Goal: Transaction & Acquisition: Purchase product/service

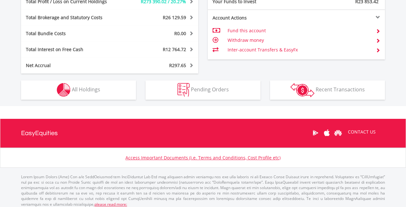
scroll to position [383, 0]
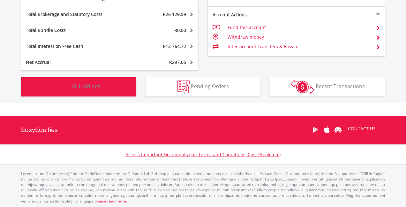
click at [89, 89] on button "Holdings All Holdings" at bounding box center [78, 86] width 115 height 19
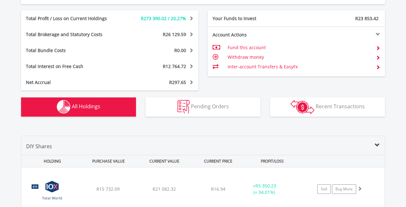
scroll to position [296, 0]
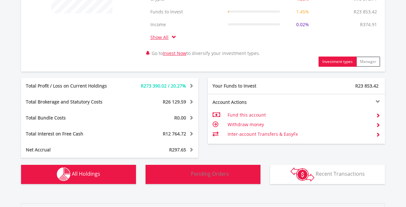
click at [207, 170] on span "Pending Orders" at bounding box center [210, 173] width 38 height 7
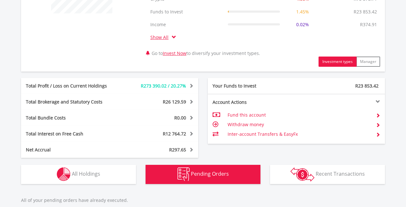
scroll to position [419, 0]
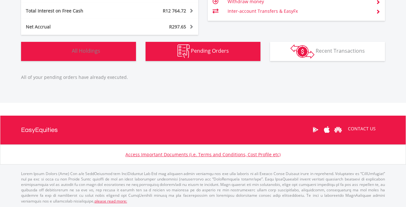
click at [115, 51] on button "Holdings All Holdings" at bounding box center [78, 51] width 115 height 19
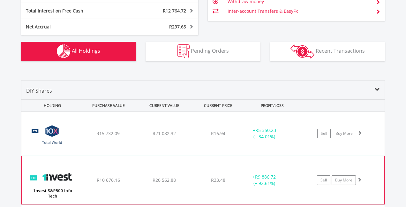
click at [119, 155] on div "﻿ 1nvest S&P500 Info Tech Index Feeder ETF R10 676.16 R20 562.88 R33.48 + R9 88…" at bounding box center [202, 134] width 363 height 44
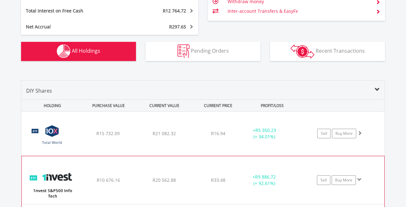
scroll to position [553, 0]
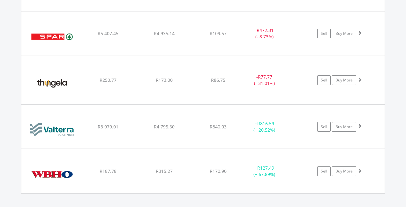
scroll to position [3955, 0]
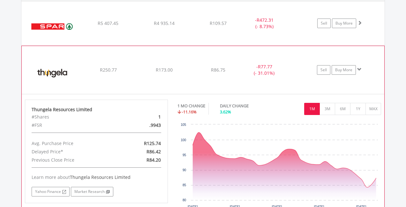
scroll to position [4023, 0]
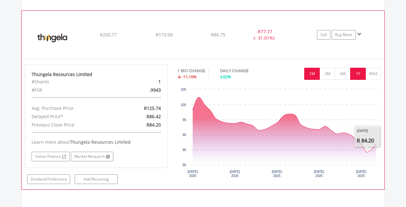
click at [360, 68] on button "1Y" at bounding box center [358, 74] width 16 height 12
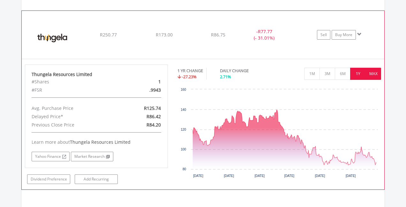
click at [375, 68] on button "MAX" at bounding box center [373, 74] width 16 height 12
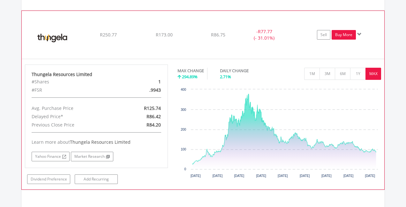
click at [341, 30] on link "Buy More" at bounding box center [343, 35] width 24 height 10
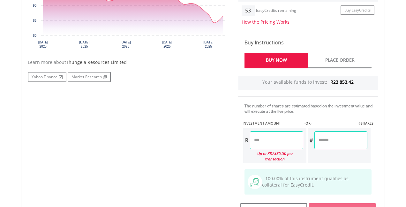
scroll to position [303, 0]
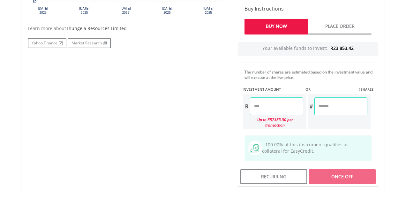
click at [267, 102] on input "number" at bounding box center [276, 106] width 53 height 18
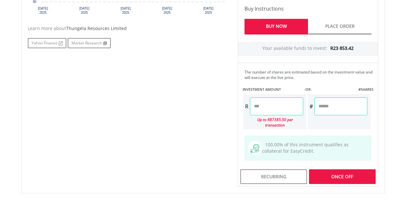
click at [262, 102] on input "***" at bounding box center [276, 106] width 53 height 18
click at [154, 115] on div "No chart available. 1 MO CHANGE -11.93% DAILY CHANGE 2.72% 1M 3M 6M 1Y MAX Char…" at bounding box center [203, 44] width 360 height 285
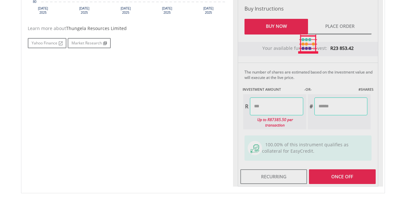
type input "******"
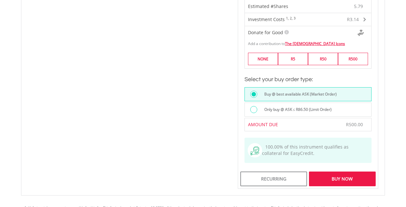
scroll to position [471, 0]
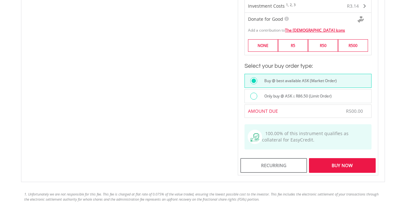
click at [321, 166] on div "Buy Now" at bounding box center [342, 165] width 67 height 15
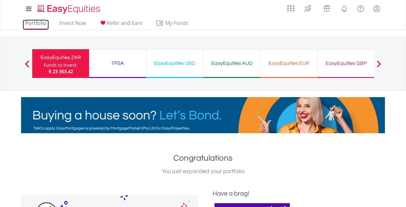
click at [37, 21] on link "Portfolio" at bounding box center [36, 25] width 26 height 10
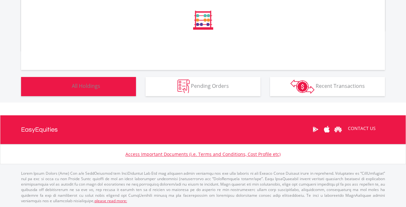
click at [106, 91] on button "Holdings All Holdings" at bounding box center [78, 86] width 115 height 19
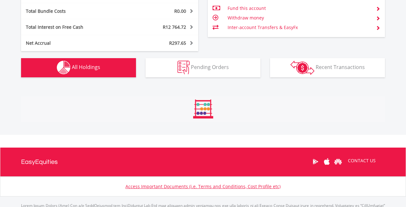
scroll to position [61, 121]
click at [99, 66] on span "All Holdings" at bounding box center [86, 66] width 28 height 7
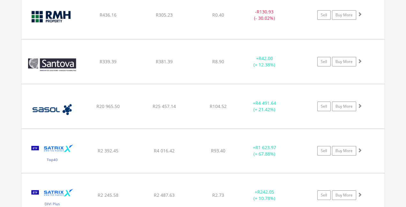
scroll to position [2640, 0]
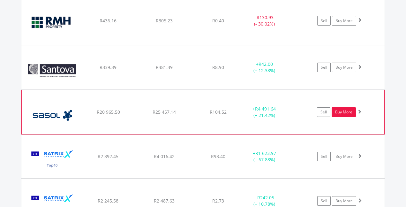
click at [346, 107] on link "Buy More" at bounding box center [343, 112] width 24 height 10
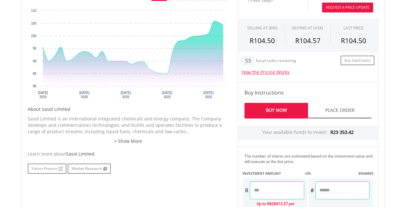
scroll to position [337, 0]
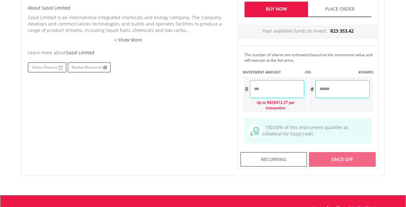
click at [266, 86] on input "number" at bounding box center [277, 89] width 54 height 18
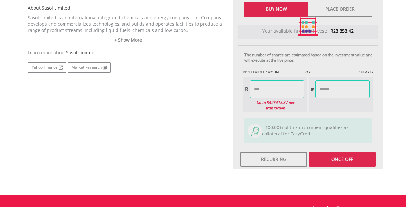
click at [197, 137] on div "No chart available. 1 MO CHANGE 8.86% DAILY CHANGE -1.66% 1M 3M 6M 1Y MAX Chart…" at bounding box center [203, 27] width 360 height 285
type input "*******"
type input "******"
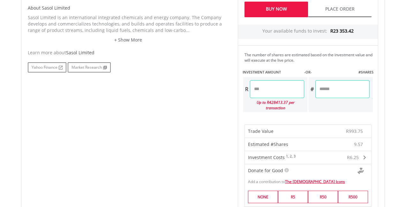
scroll to position [471, 0]
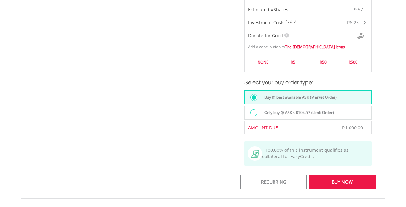
click at [325, 182] on div "Buy Now" at bounding box center [342, 181] width 67 height 15
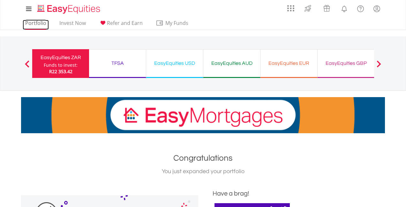
click at [38, 23] on link "Portfolio" at bounding box center [36, 25] width 26 height 10
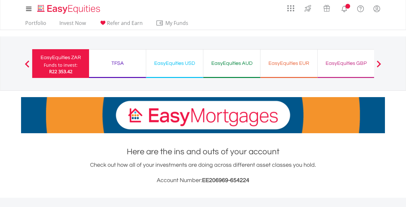
scroll to position [236, 0]
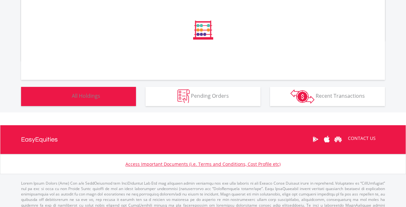
click at [112, 95] on button "Holdings All Holdings" at bounding box center [78, 96] width 115 height 19
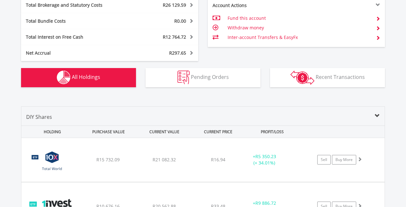
scroll to position [498, 0]
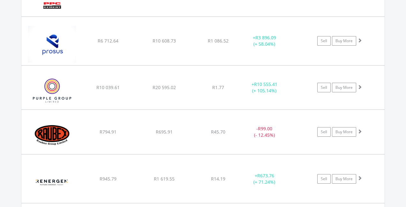
scroll to position [2374, 0]
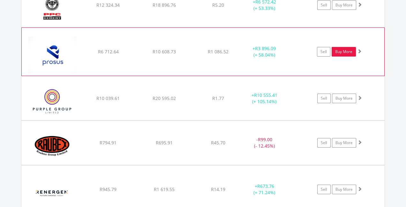
click at [344, 47] on link "Buy More" at bounding box center [343, 52] width 24 height 10
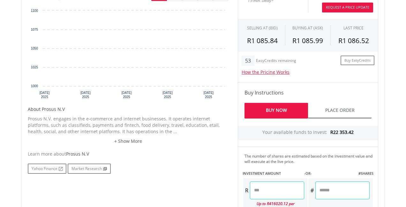
scroll to position [415, 0]
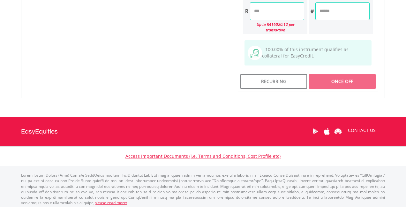
click at [266, 11] on input "number" at bounding box center [277, 11] width 54 height 18
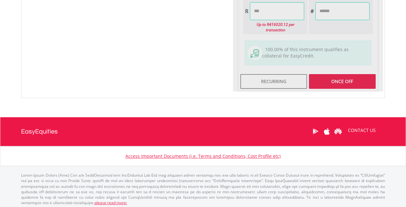
type input "******"
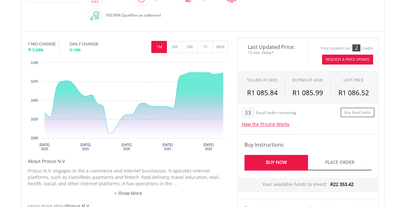
scroll to position [179, 0]
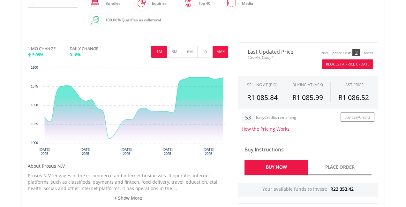
click at [225, 49] on button "MAX" at bounding box center [220, 52] width 16 height 12
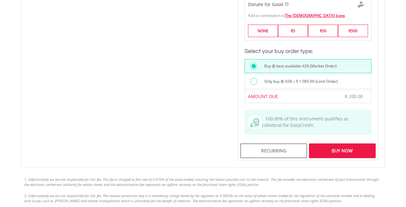
scroll to position [516, 0]
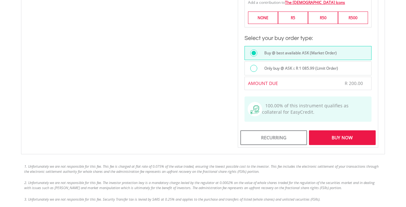
click at [317, 134] on div "Buy Now" at bounding box center [342, 137] width 67 height 15
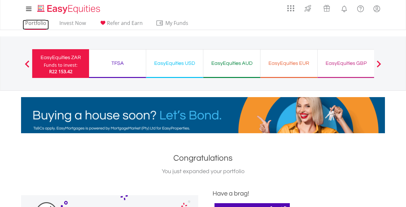
click at [42, 23] on link "Portfolio" at bounding box center [36, 25] width 26 height 10
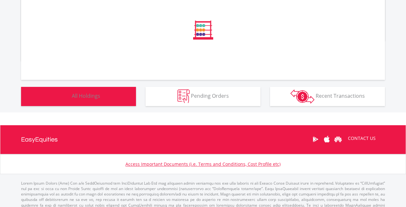
click at [126, 101] on button "Holdings All Holdings" at bounding box center [78, 96] width 115 height 19
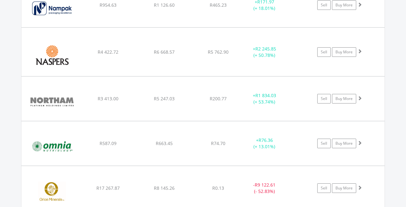
scroll to position [2002, 0]
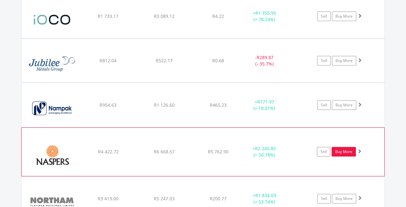
click at [343, 147] on link "Buy More" at bounding box center [343, 152] width 24 height 10
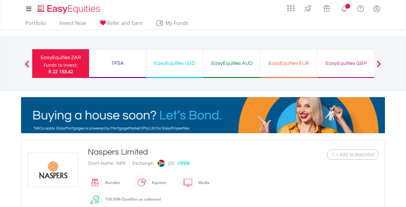
scroll to position [269, 0]
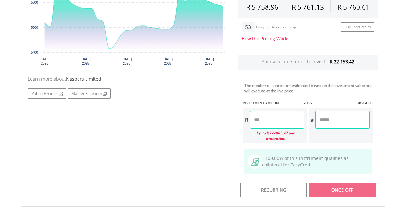
click at [282, 118] on input "number" at bounding box center [277, 120] width 54 height 18
click at [200, 151] on div "No chart available. 1 MO CHANGE 2.22% DAILY CHANGE -0.33% 1M 3M 6M 1Y MAX Chart…" at bounding box center [203, 76] width 360 height 248
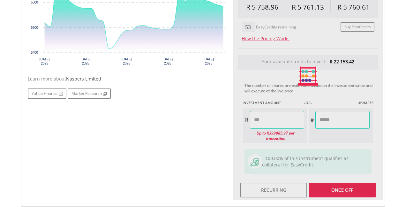
type input "******"
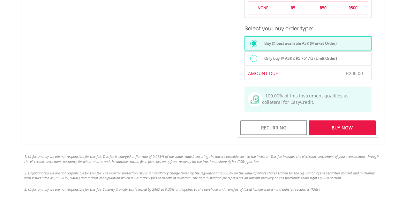
scroll to position [505, 0]
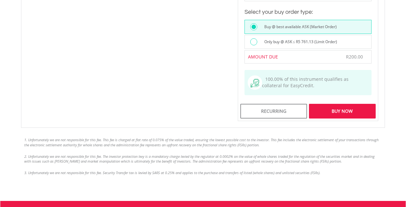
click at [336, 110] on div "Buy Now" at bounding box center [342, 111] width 67 height 15
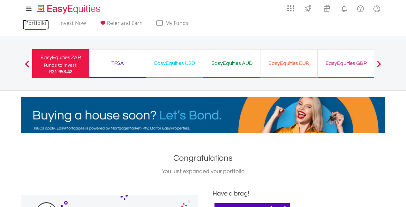
click at [34, 24] on link "Portfolio" at bounding box center [36, 25] width 26 height 10
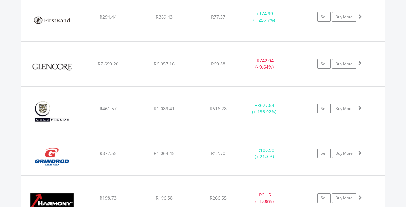
scroll to position [1387, 0]
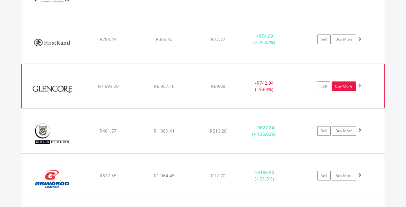
click at [345, 82] on link "Buy More" at bounding box center [343, 86] width 24 height 10
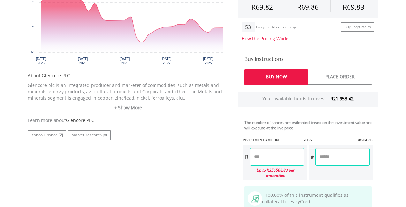
scroll to position [269, 0]
click at [290, 151] on input "number" at bounding box center [277, 157] width 54 height 18
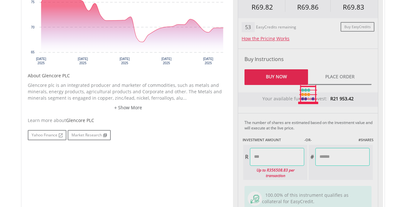
click at [182, 172] on div "No chart available. 1 MO CHANGE -6.69% DAILY CHANGE 0.04% 1M 3M 6M 1Y MAX Chart…" at bounding box center [203, 94] width 360 height 285
type input "******"
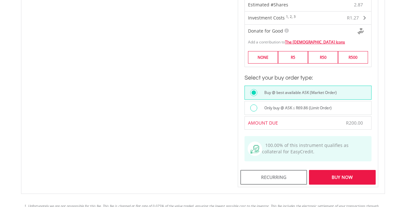
scroll to position [505, 0]
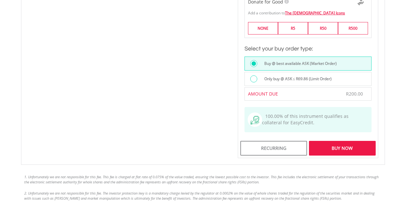
click at [316, 145] on div "Buy Now" at bounding box center [342, 148] width 67 height 15
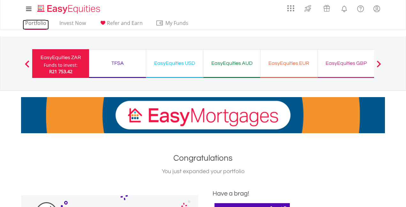
click at [39, 22] on link "Portfolio" at bounding box center [36, 25] width 26 height 10
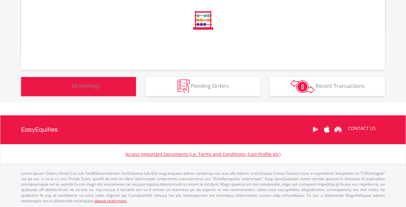
click at [100, 86] on button "Holdings All Holdings" at bounding box center [78, 86] width 115 height 19
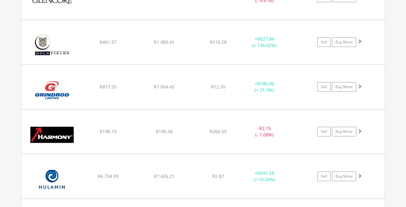
scroll to position [1464, 0]
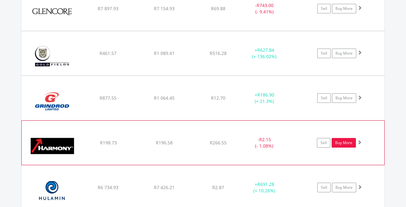
click at [346, 140] on link "Buy More" at bounding box center [343, 143] width 24 height 10
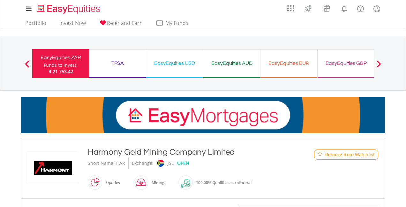
scroll to position [303, 0]
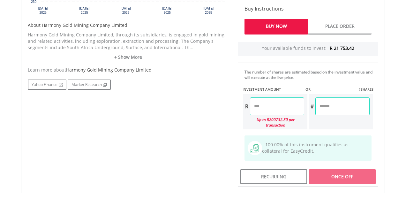
click at [283, 105] on input "number" at bounding box center [277, 106] width 54 height 18
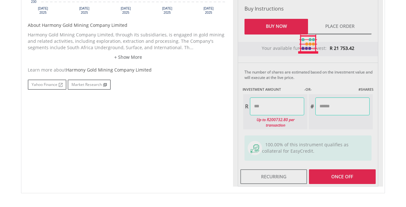
click at [206, 133] on div "No chart available. 1 MO CHANGE -0.41% DAILY CHANGE -0.66% 1M 3M 6M 1Y MAX Char…" at bounding box center [203, 44] width 360 height 285
type input "******"
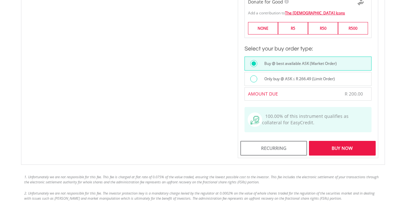
scroll to position [505, 0]
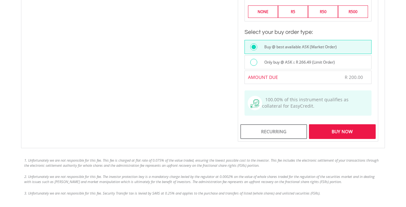
click at [337, 129] on div "Buy Now" at bounding box center [342, 131] width 67 height 15
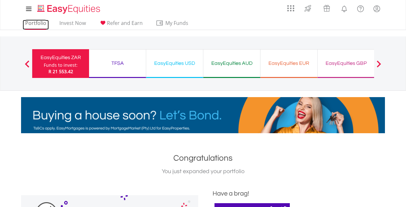
click at [31, 22] on link "Portfolio" at bounding box center [36, 25] width 26 height 10
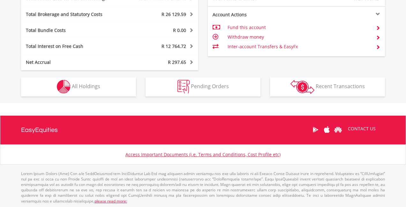
scroll to position [61, 121]
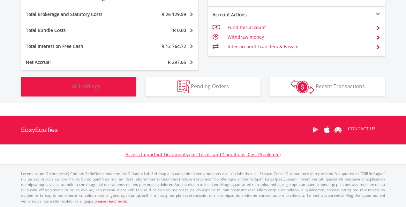
click at [114, 87] on button "Holdings All Holdings" at bounding box center [78, 86] width 115 height 19
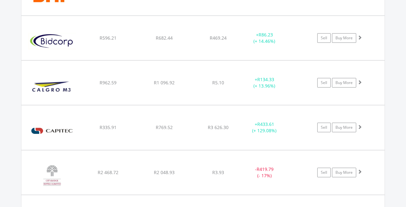
scroll to position [868, 0]
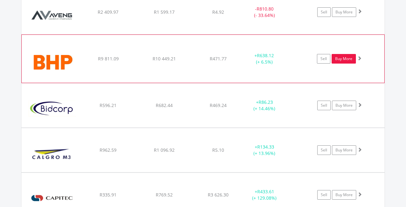
click at [344, 57] on link "Buy More" at bounding box center [343, 59] width 24 height 10
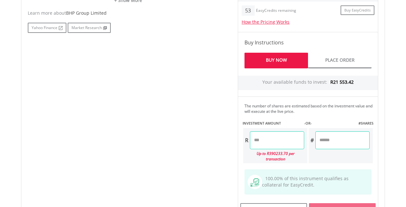
scroll to position [360, 0]
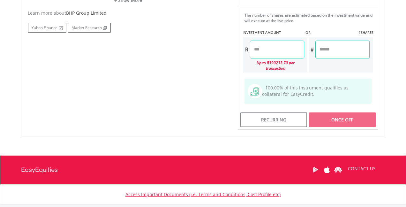
click at [277, 48] on input "*" at bounding box center [277, 50] width 54 height 18
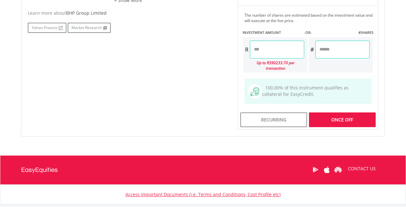
type input "******"
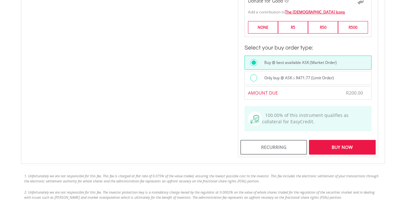
scroll to position [495, 0]
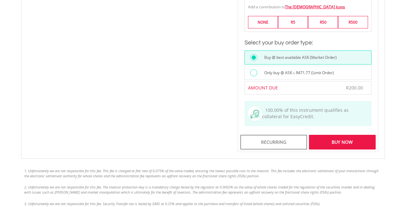
click at [344, 145] on div "Buy Now" at bounding box center [342, 142] width 67 height 15
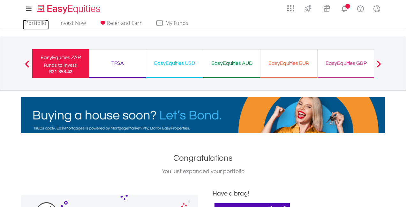
click at [36, 23] on link "Portfolio" at bounding box center [36, 25] width 26 height 10
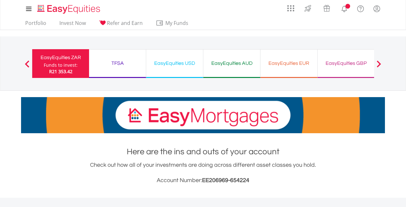
scroll to position [246, 0]
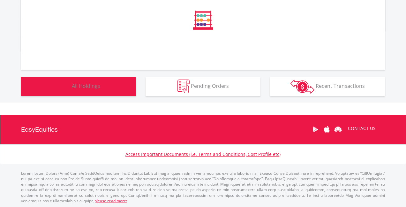
click at [111, 87] on button "Holdings All Holdings" at bounding box center [78, 86] width 115 height 19
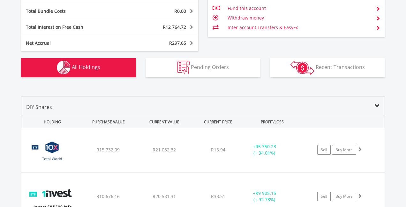
scroll to position [498, 0]
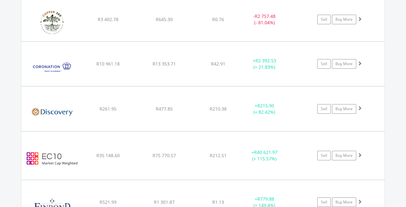
scroll to position [1172, 0]
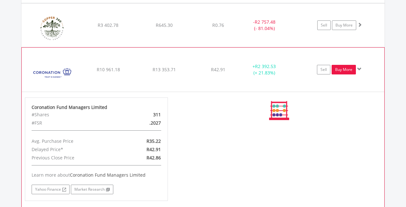
click at [350, 68] on link "Buy More" at bounding box center [343, 70] width 24 height 10
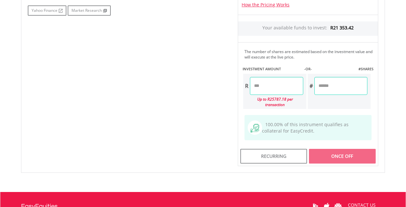
click at [284, 85] on input "number" at bounding box center [276, 86] width 53 height 18
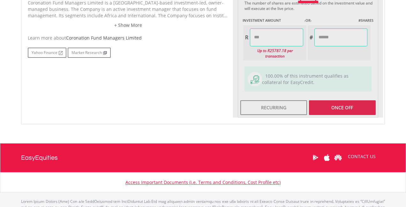
type input "******"
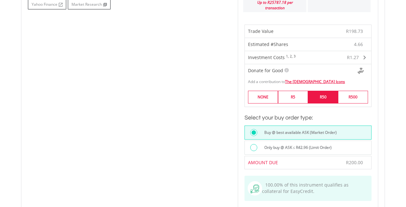
scroll to position [419, 0]
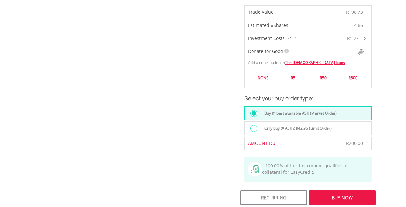
click at [327, 193] on div "Buy Now" at bounding box center [342, 197] width 67 height 15
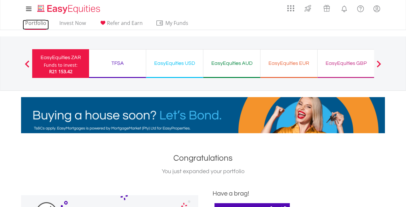
click at [30, 23] on link "Portfolio" at bounding box center [36, 25] width 26 height 10
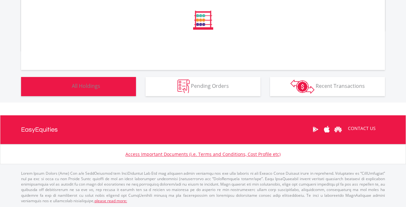
scroll to position [383, 0]
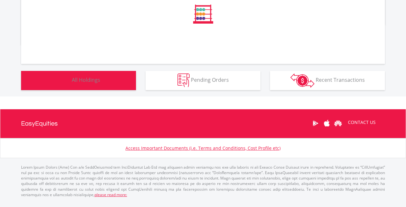
click at [97, 83] on span "All Holdings" at bounding box center [86, 79] width 28 height 7
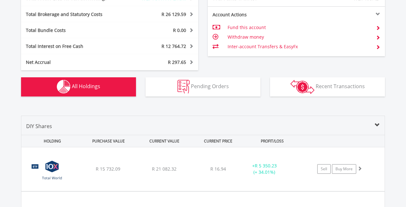
scroll to position [498, 0]
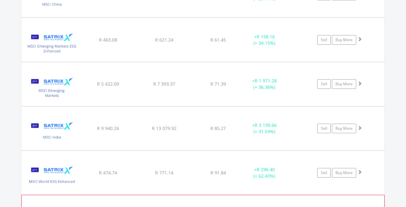
scroll to position [3054, 0]
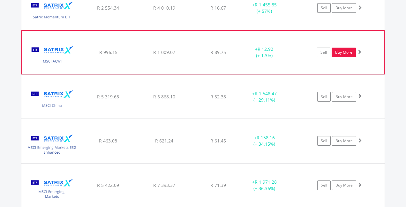
click at [343, 48] on link "Buy More" at bounding box center [343, 53] width 24 height 10
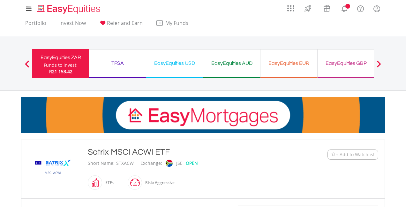
scroll to position [303, 0]
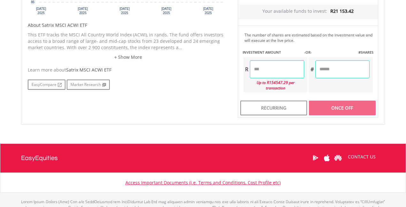
click at [276, 68] on input "number" at bounding box center [277, 69] width 54 height 18
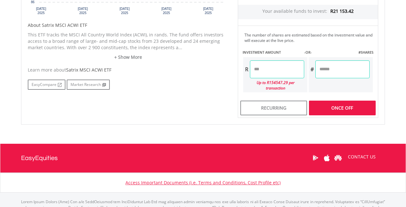
click at [319, 104] on div "Last Updated Price: 15-min. Delay* Price Update Cost: 1 Credits Request A Price…" at bounding box center [308, 10] width 150 height 216
type input "******"
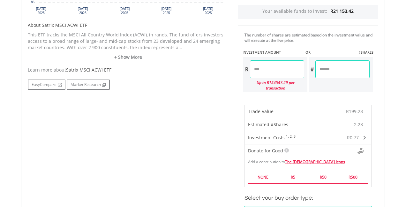
scroll to position [438, 0]
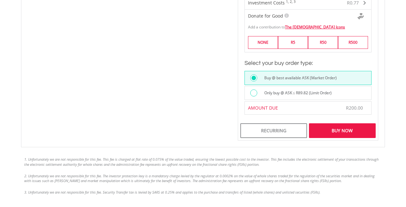
click at [330, 127] on div "Buy Now" at bounding box center [342, 130] width 67 height 15
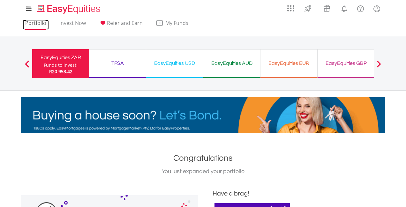
click at [36, 24] on link "Portfolio" at bounding box center [36, 25] width 26 height 10
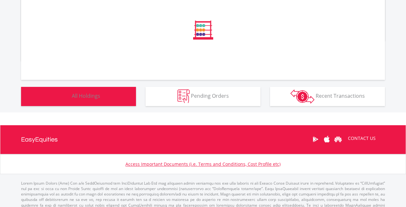
scroll to position [236, 0]
click at [126, 100] on button "Holdings All Holdings" at bounding box center [78, 96] width 115 height 19
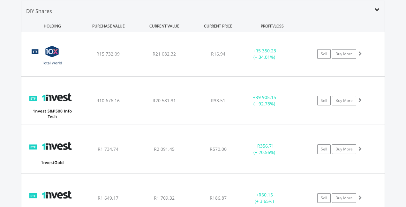
scroll to position [61, 121]
